Goal: Use online tool/utility: Utilize a website feature to perform a specific function

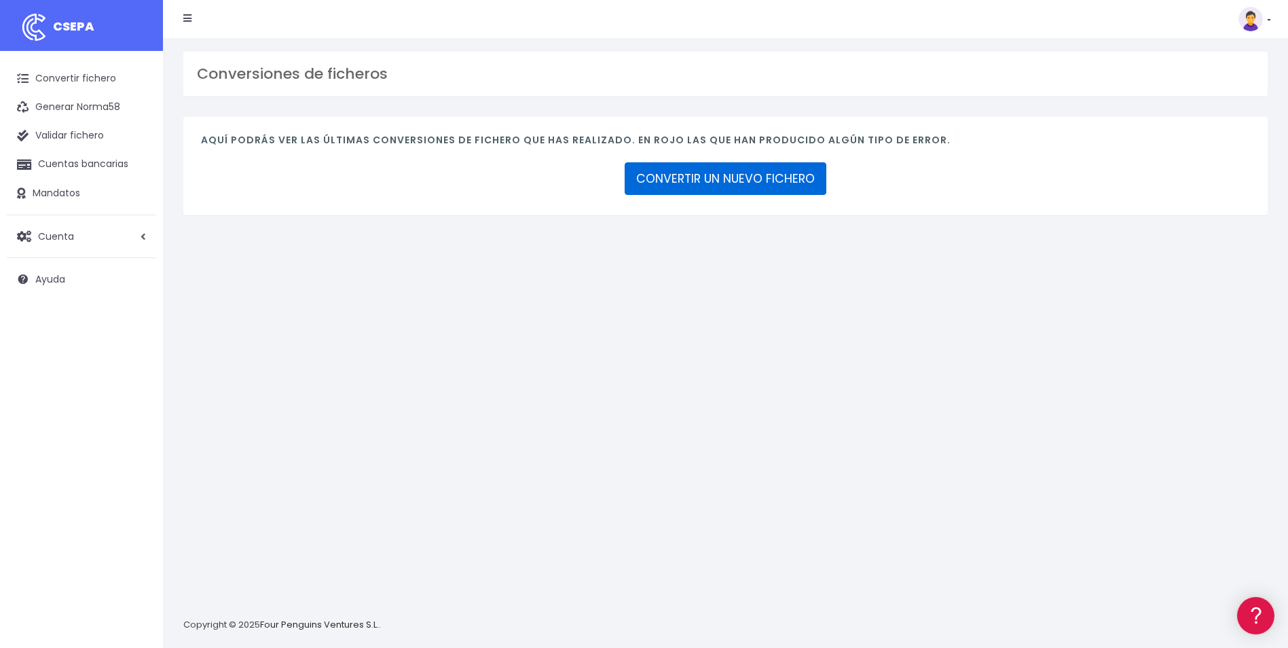
click at [722, 190] on link "CONVERTIR UN NUEVO FICHERO" at bounding box center [726, 178] width 202 height 33
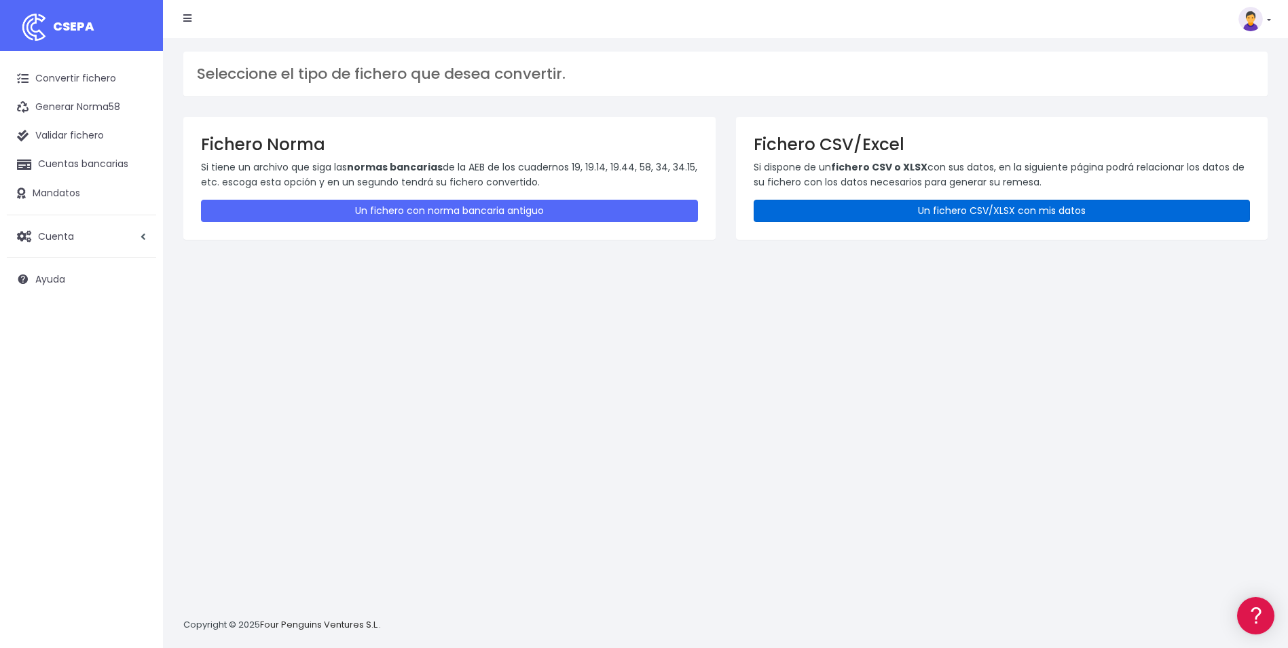
click at [1018, 212] on link "Un fichero CSV/XLSX con mis datos" at bounding box center [1002, 211] width 497 height 22
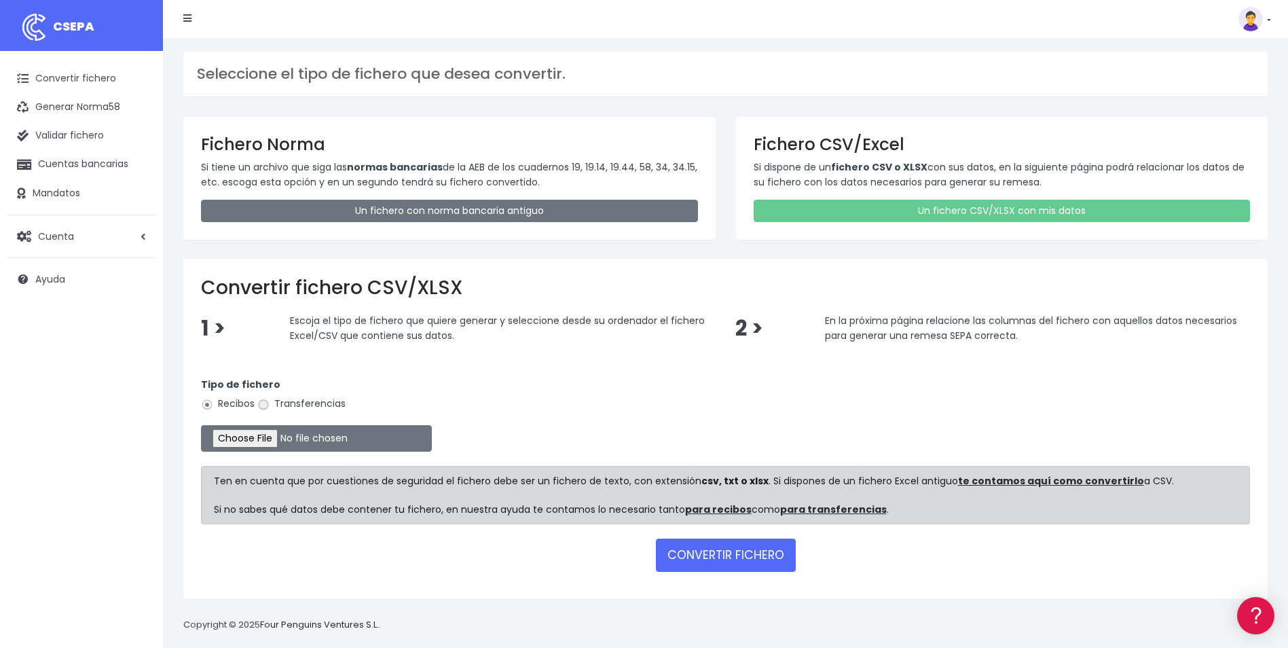
click at [265, 403] on input "Transferencias" at bounding box center [263, 404] width 12 height 12
radio input "true"
click at [266, 444] on input "file" at bounding box center [316, 438] width 231 height 26
type input "C:\fakepath\Copia de VALENCIA_LIQUIDACION_NICOLAS.csv"
click at [740, 560] on button "CONVERTIR FICHERO" at bounding box center [726, 554] width 140 height 33
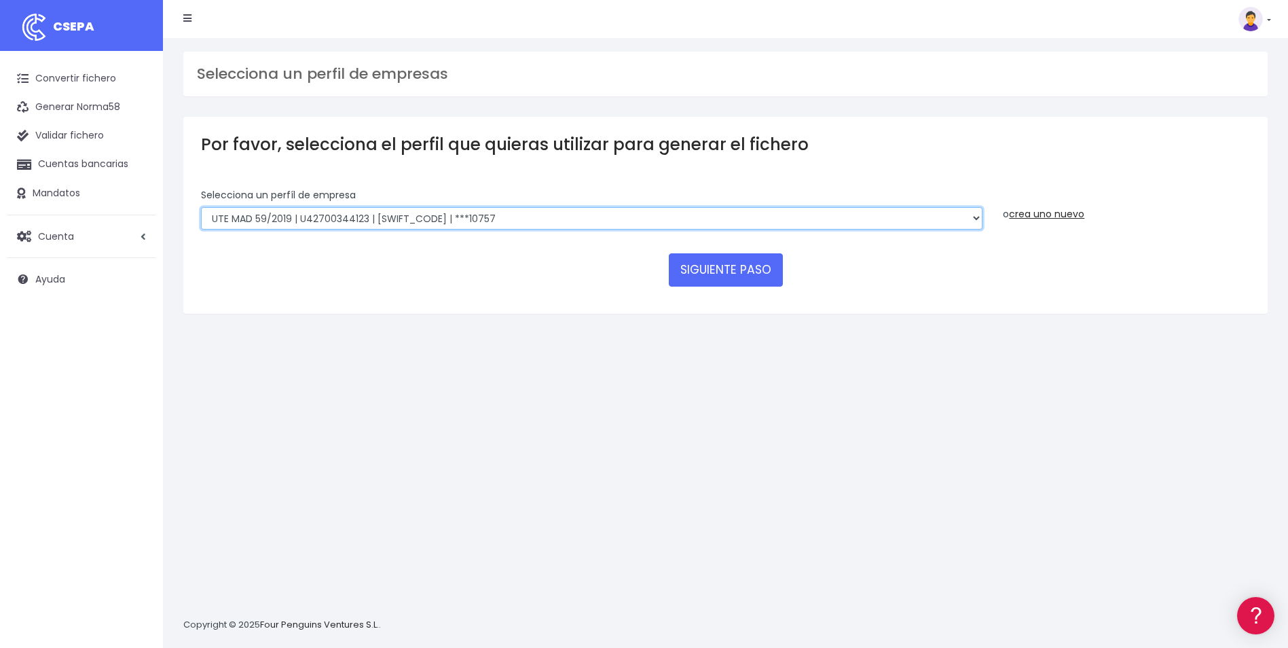
click at [969, 219] on select "INSTITUTO MEDITERRANEO DE ESTUDIOS DE PR | ES91001B53342739 | BSCHESMMXXX | ***…" at bounding box center [591, 218] width 781 height 23
select select "2478"
click at [201, 207] on select "INSTITUTO MEDITERRANEO DE ESTUDIOS DE PR | ES91001B53342739 | BSCHESMMXXX | ***…" at bounding box center [591, 218] width 781 height 23
click at [726, 274] on button "SIGUIENTE PASO" at bounding box center [726, 269] width 114 height 33
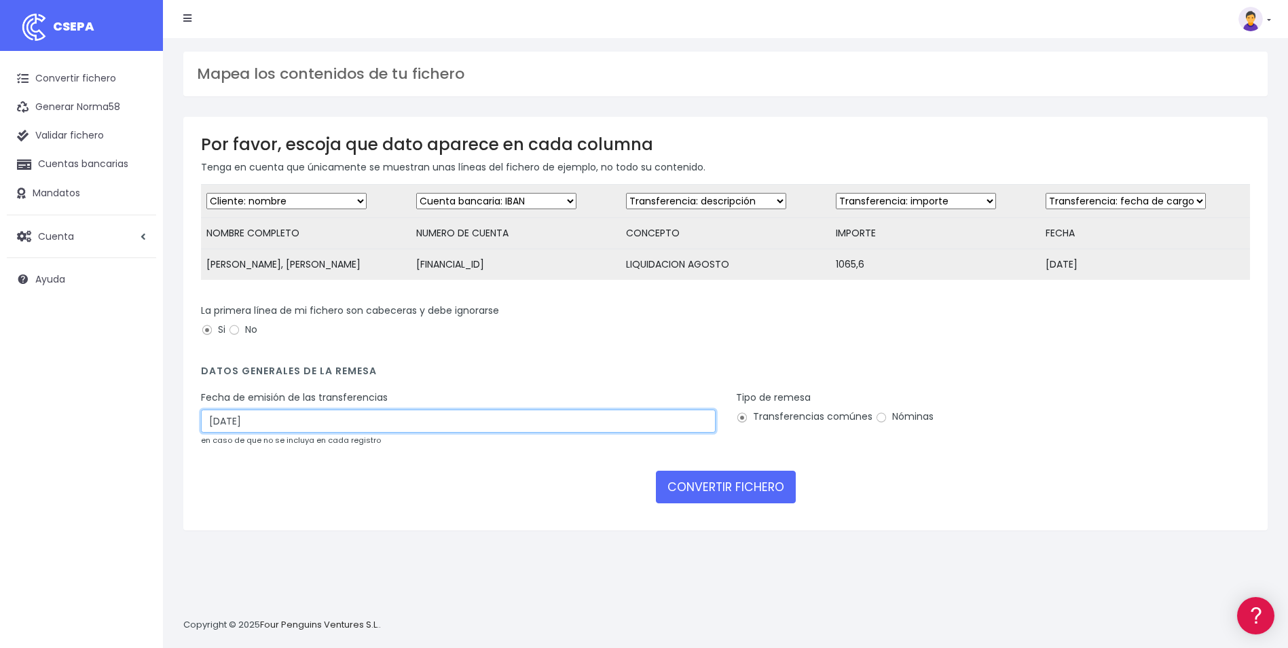
click at [282, 432] on input "[DATE]" at bounding box center [458, 420] width 515 height 23
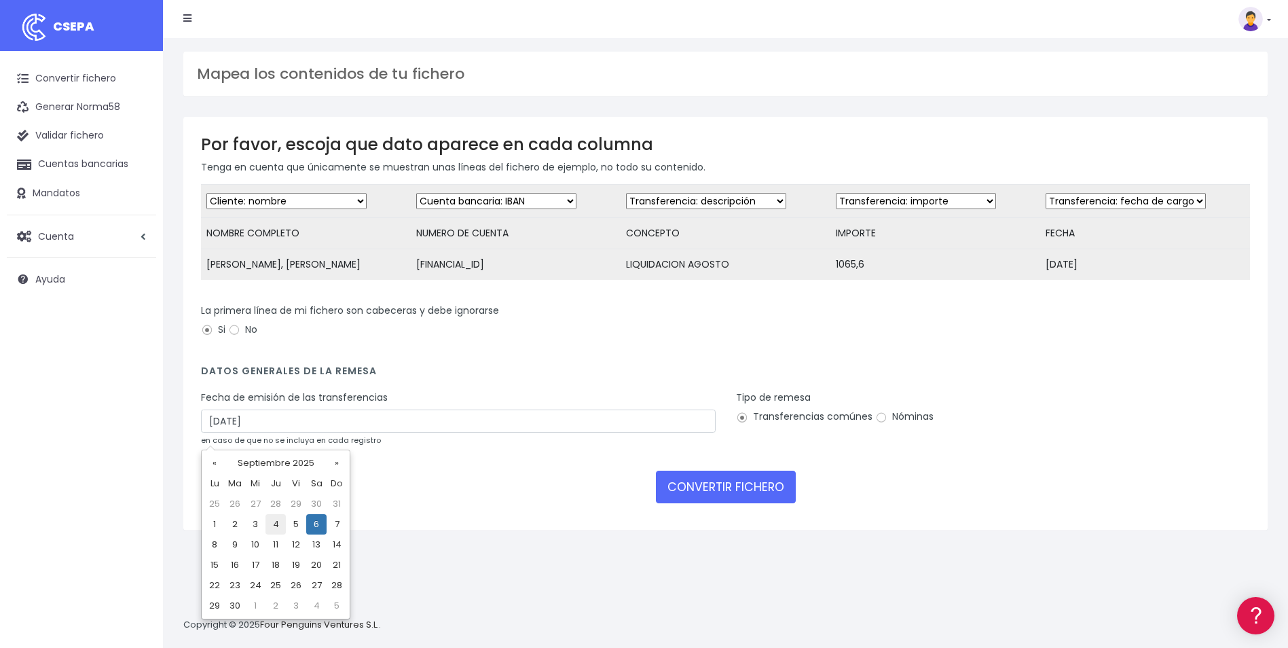
click at [272, 529] on td "4" at bounding box center [275, 524] width 20 height 20
type input "[DATE]"
click at [876, 424] on input "Nóminas" at bounding box center [881, 417] width 12 height 12
radio input "true"
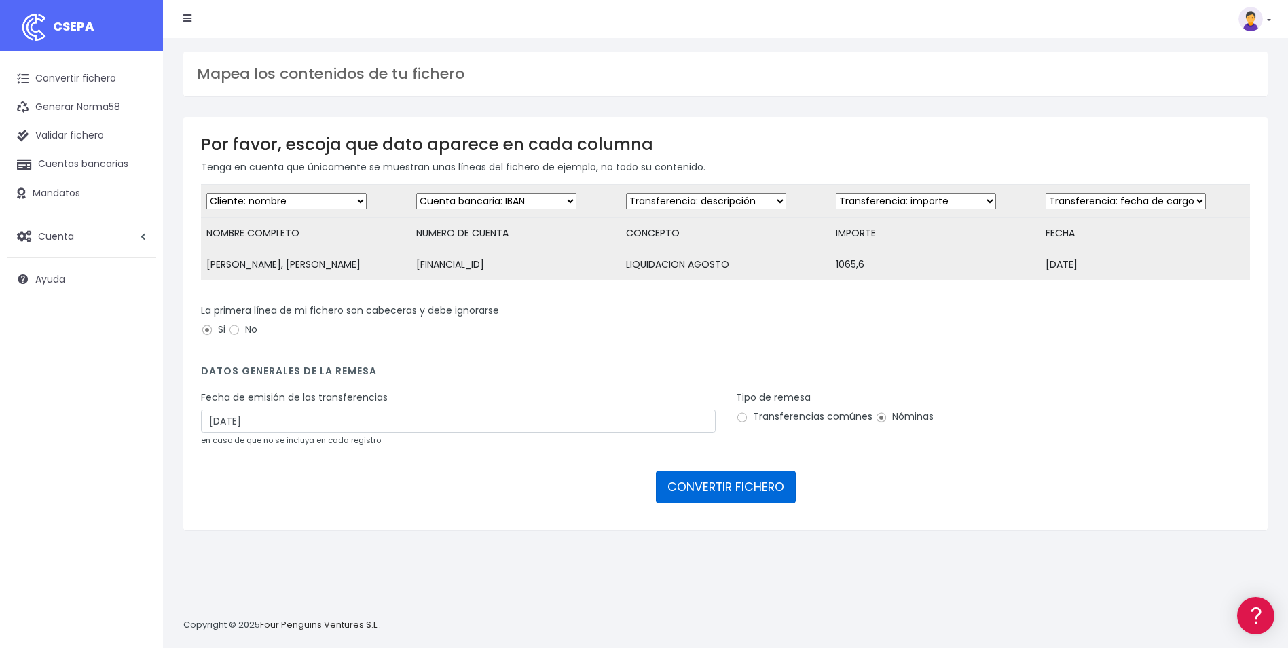
click at [754, 503] on button "CONVERTIR FICHERO" at bounding box center [726, 486] width 140 height 33
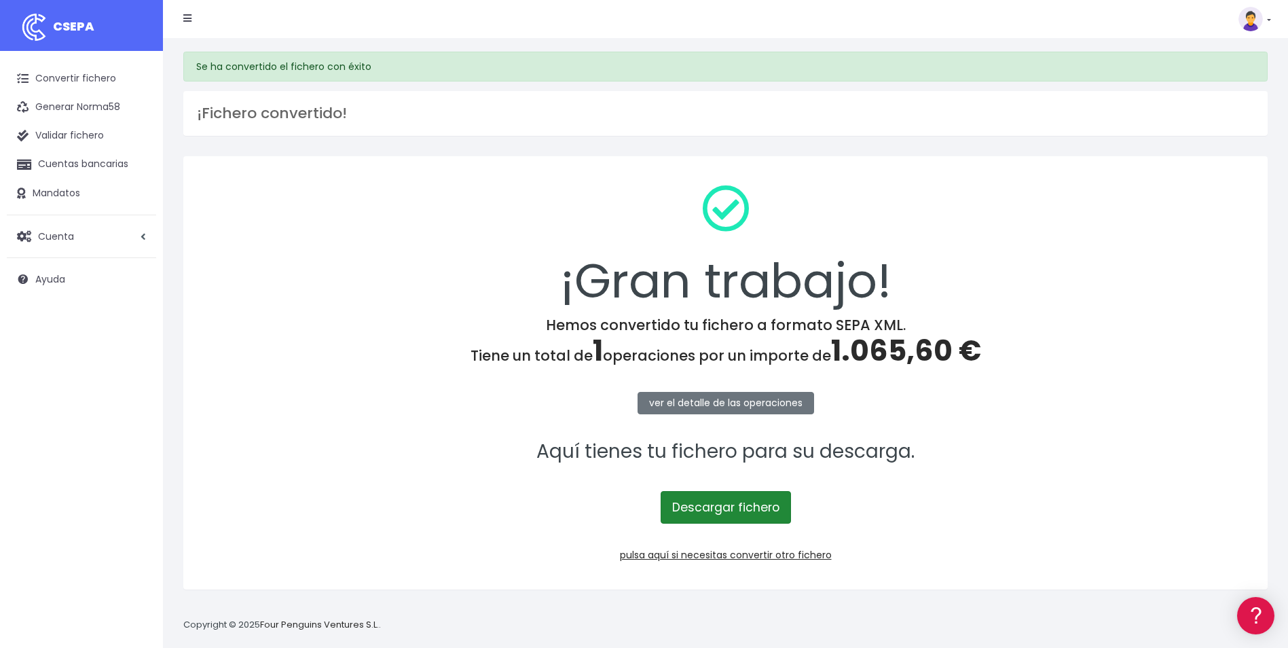
drag, startPoint x: 0, startPoint y: 0, endPoint x: 754, endPoint y: 503, distance: 906.0
click at [754, 503] on link "Descargar fichero" at bounding box center [726, 507] width 130 height 33
